Goal: Information Seeking & Learning: Understand process/instructions

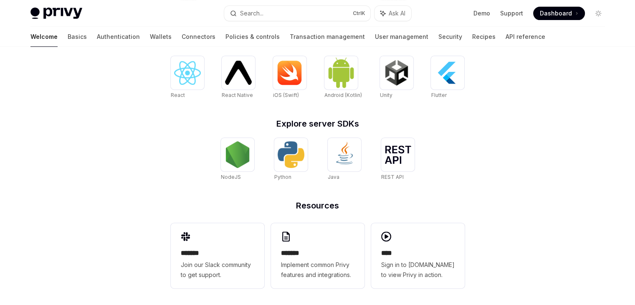
scroll to position [359, 0]
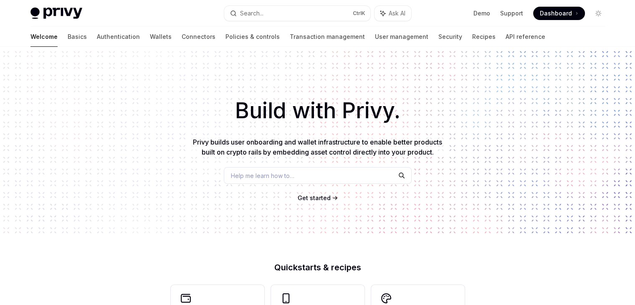
click at [305, 204] on div "Build with Privy. Privy builds user onboarding and wallet infrastructure to ena…" at bounding box center [317, 142] width 635 height 190
click at [304, 198] on span "Get started" at bounding box center [314, 197] width 33 height 7
type textarea "*"
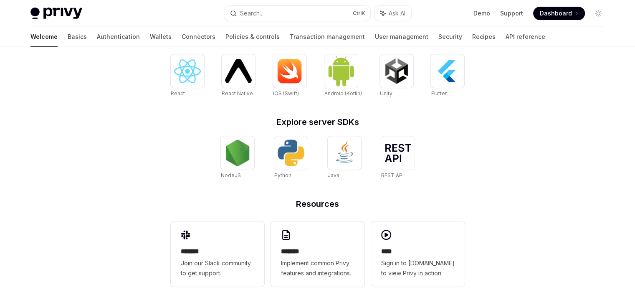
scroll to position [359, 0]
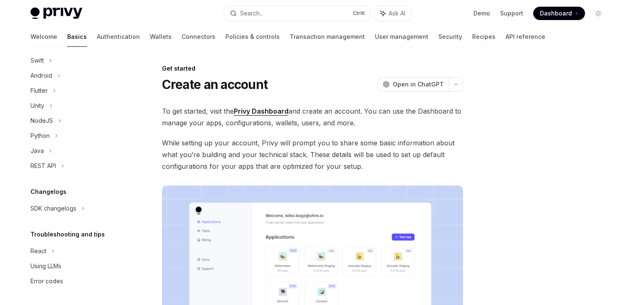
scroll to position [140, 0]
